Goal: Obtain resource: Obtain resource

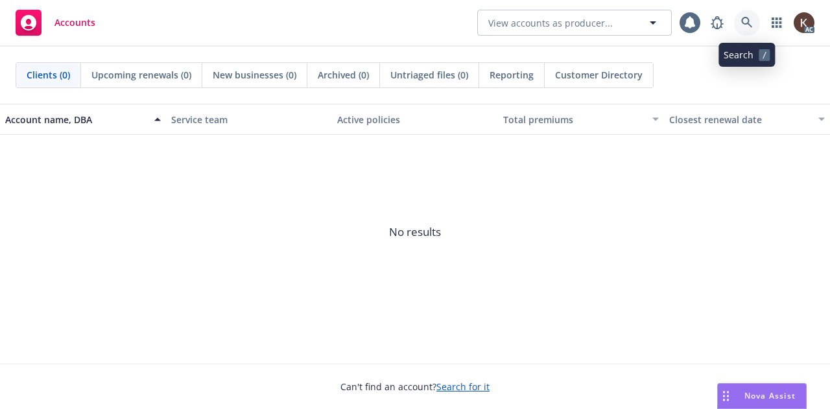
click at [742, 16] on link at bounding box center [747, 23] width 26 height 26
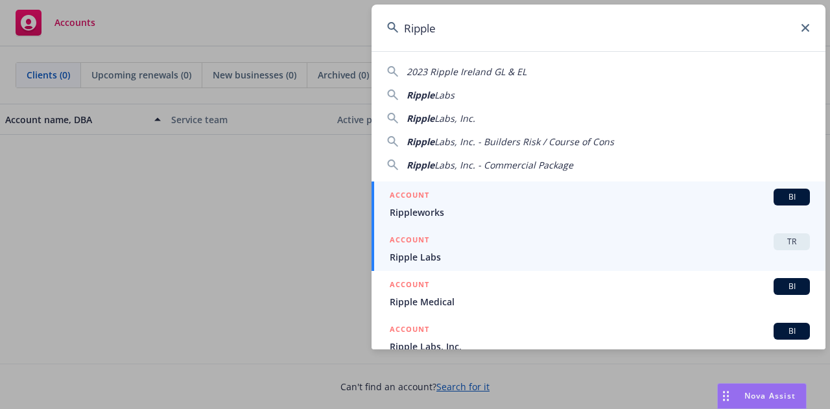
type input "Ripple"
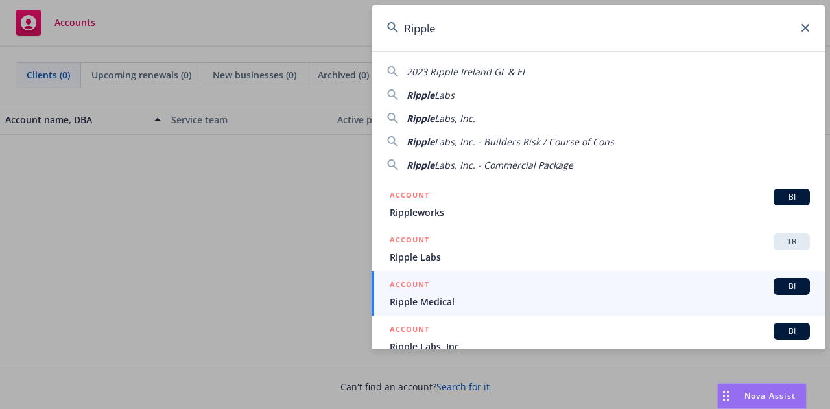
scroll to position [51, 0]
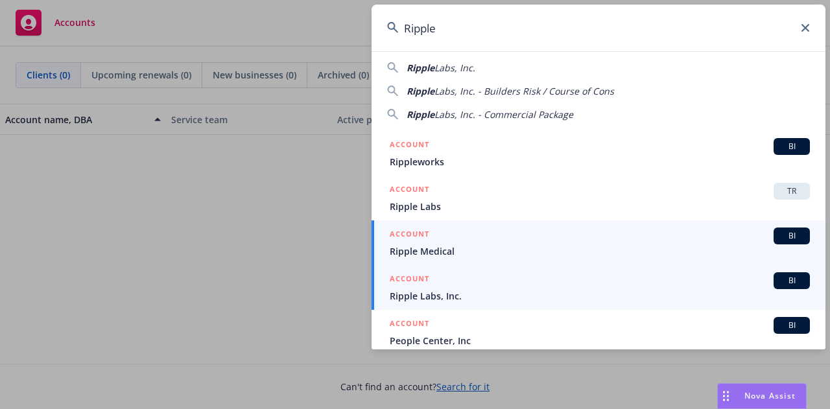
click at [483, 290] on span "Ripple Labs, Inc." at bounding box center [600, 296] width 420 height 14
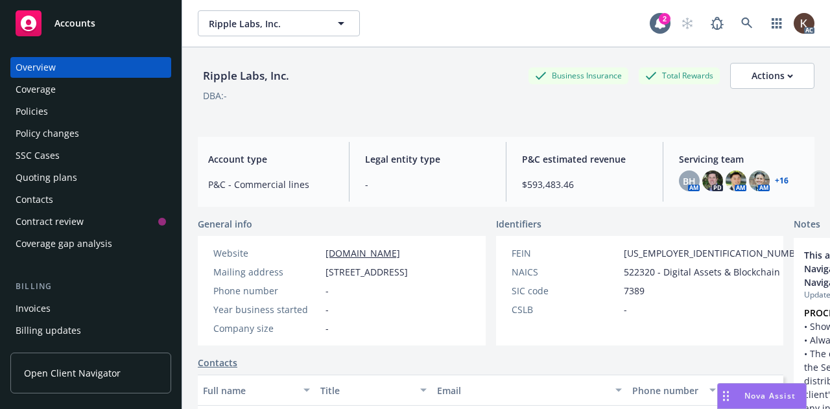
scroll to position [202, 0]
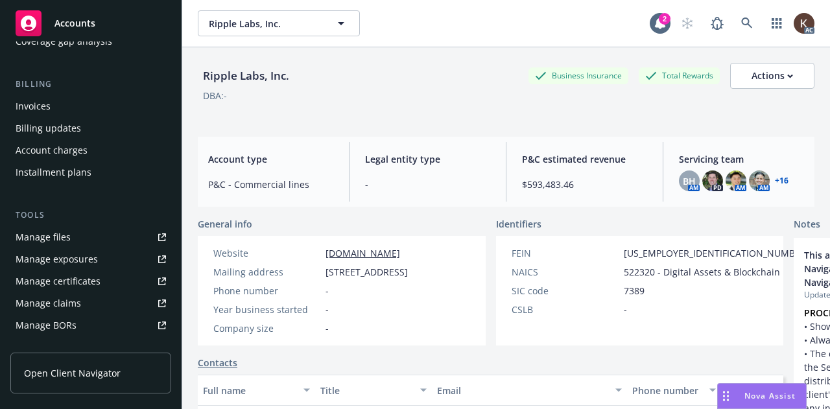
click at [74, 237] on link "Manage files" at bounding box center [90, 237] width 161 height 21
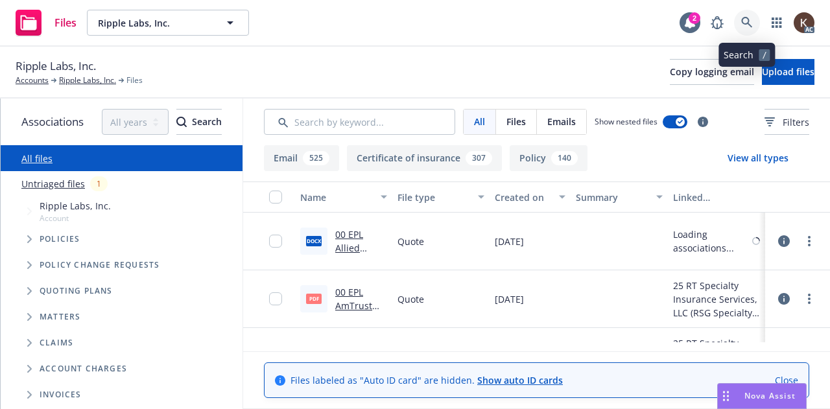
click at [747, 21] on icon at bounding box center [748, 23] width 12 height 12
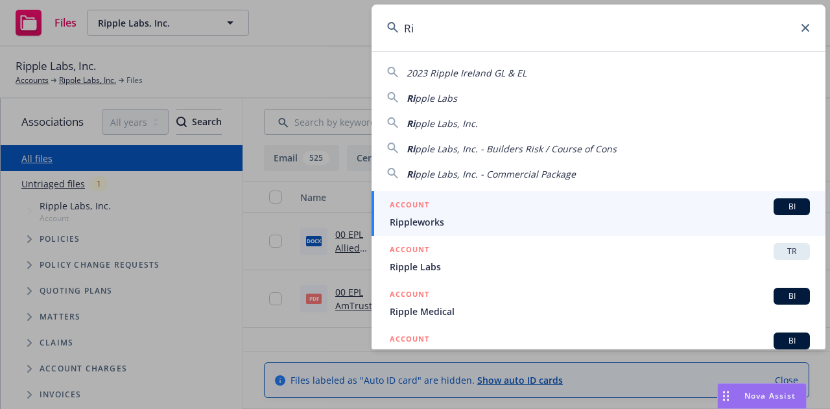
type input "R"
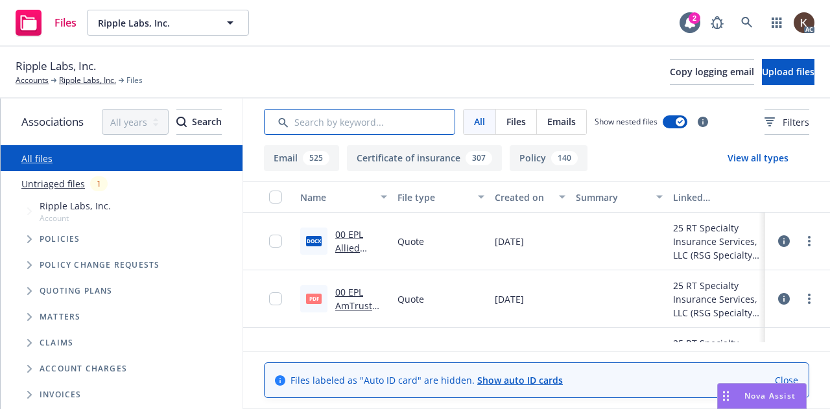
click at [347, 114] on input "Search by keyword..." at bounding box center [359, 122] width 191 height 26
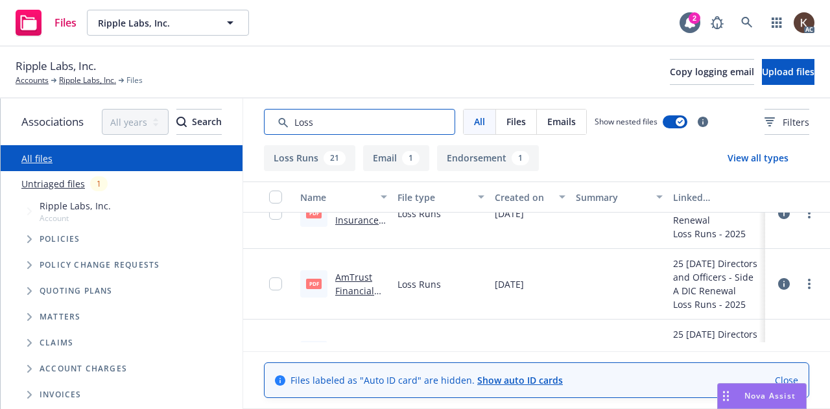
scroll to position [550, 0]
click at [355, 284] on link "AmTrust Financial Services, Inc EPLI [DATE] - [DATE] Loss Runs - Valued [DATE].…" at bounding box center [360, 331] width 51 height 121
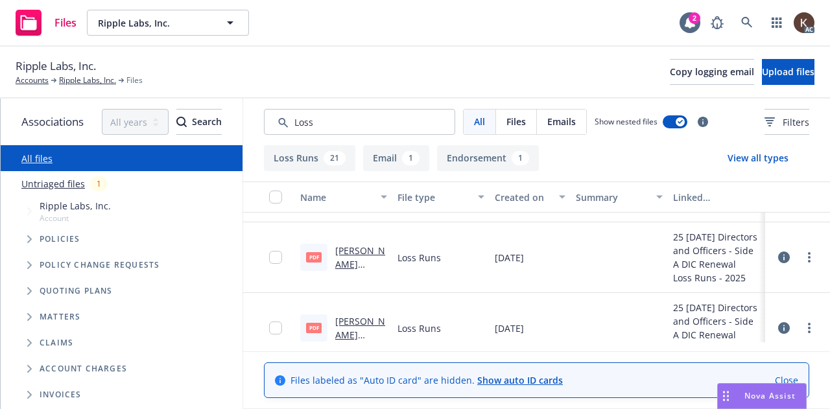
scroll to position [633, 0]
click at [330, 119] on input "Search by keyword..." at bounding box center [359, 122] width 191 height 26
type input "L"
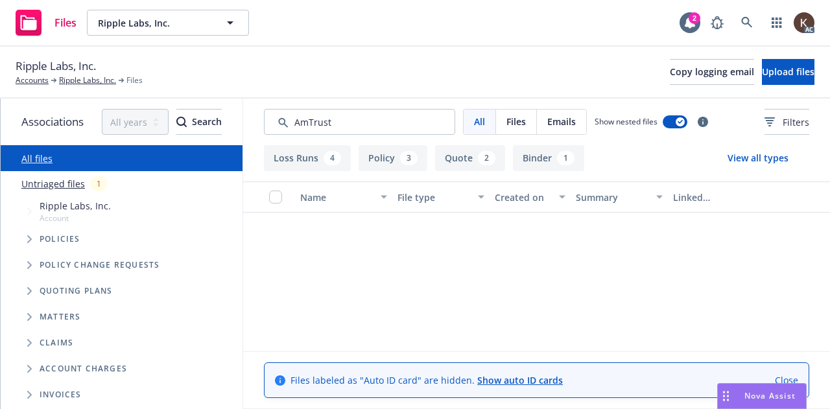
click at [300, 154] on button "Loss Runs 4" at bounding box center [307, 158] width 87 height 26
click at [296, 179] on div "Loss Runs 4 Policy 3 Quote 2 Binder 1 Invoice - Third Party 1 Other 1 View all …" at bounding box center [536, 277] width 587 height 264
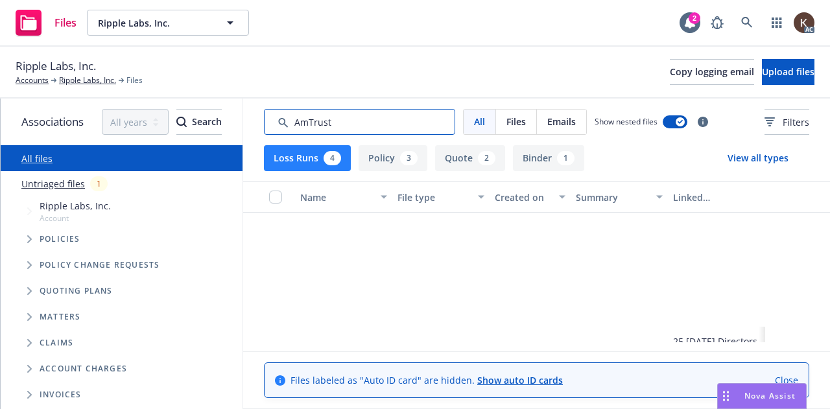
click at [347, 128] on input "Search by keyword..." at bounding box center [359, 122] width 191 height 26
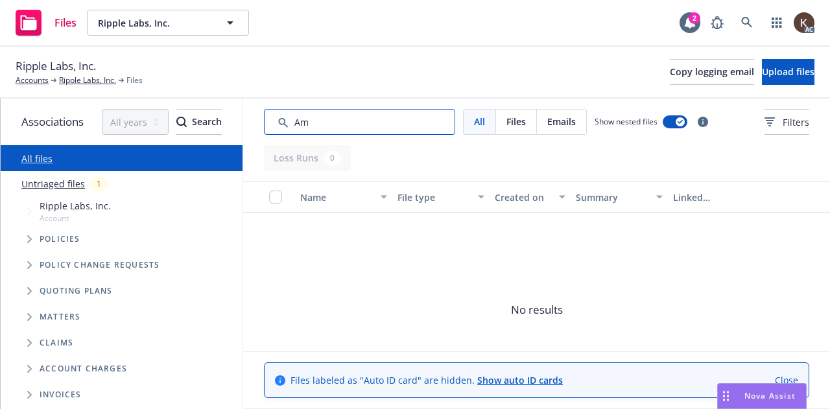
type input "A"
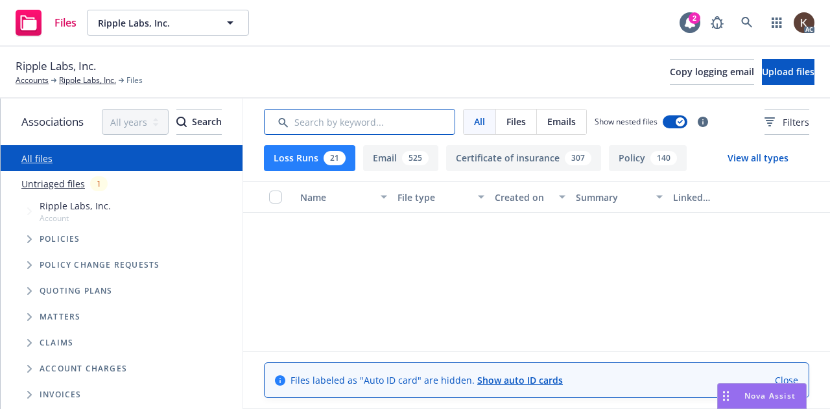
click at [350, 118] on input "Search by keyword..." at bounding box center [359, 122] width 191 height 26
click at [322, 163] on button "Loss Runs 21" at bounding box center [309, 158] width 91 height 26
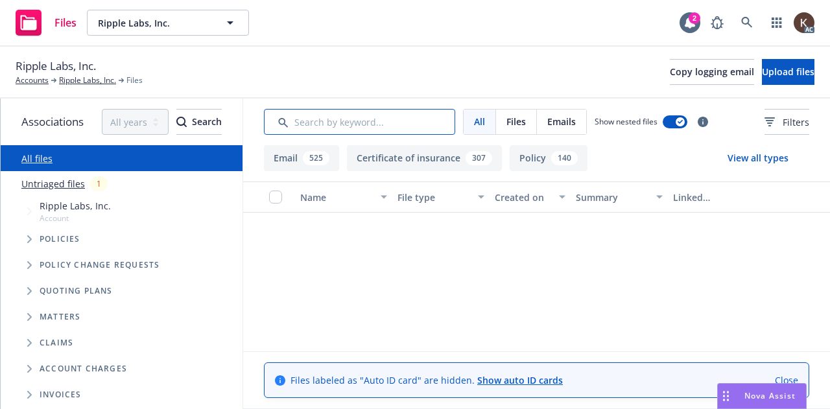
click at [343, 123] on input "Search by keyword..." at bounding box center [359, 122] width 191 height 26
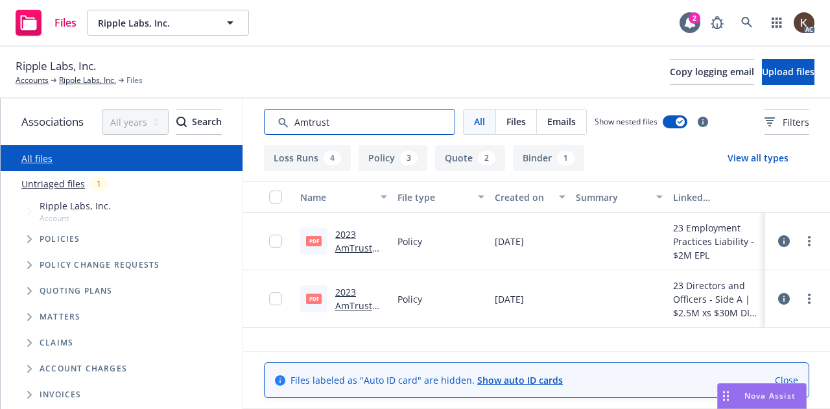
type input "Amtrust"
click at [354, 247] on link "2023 AmTrust Financial Services Employment Practices Liability - Policy.pdf" at bounding box center [360, 282] width 51 height 108
click at [312, 163] on button "Loss Runs 4" at bounding box center [307, 158] width 87 height 26
